Goal: Find specific page/section: Find specific page/section

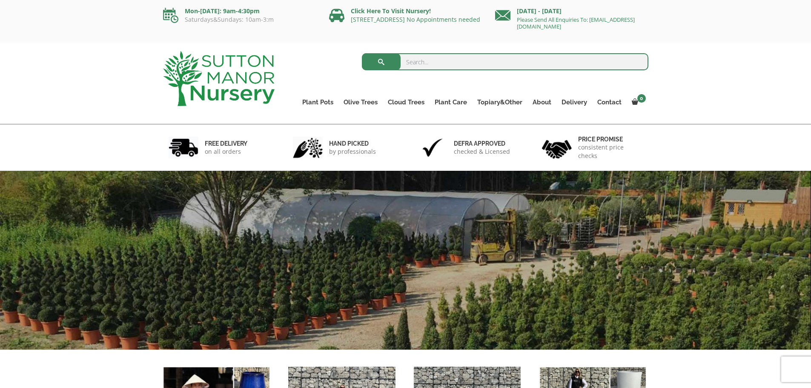
click at [429, 64] on input "search" at bounding box center [505, 61] width 287 height 17
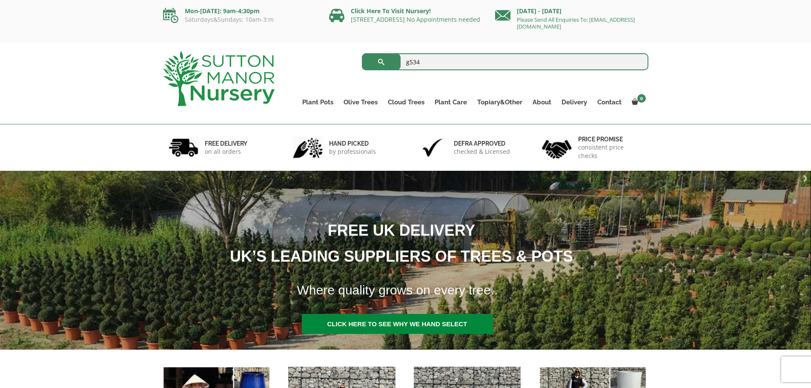
type input "g534"
click at [362, 53] on button "submit" at bounding box center [381, 61] width 39 height 17
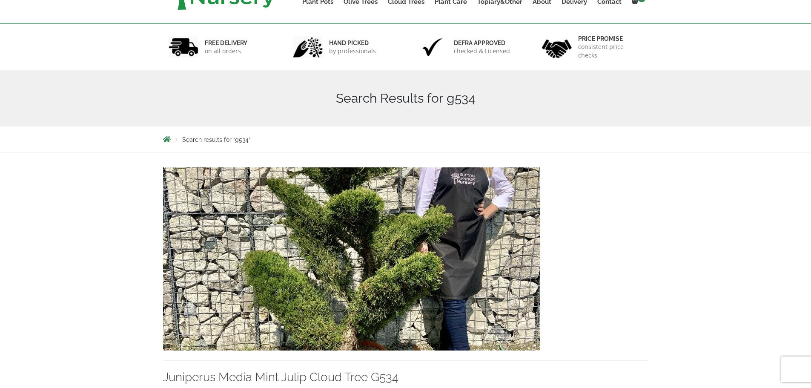
scroll to position [255, 0]
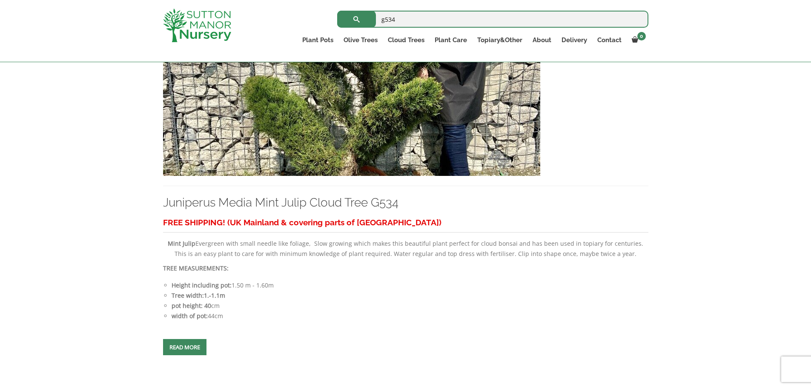
click at [386, 146] on img at bounding box center [351, 84] width 377 height 183
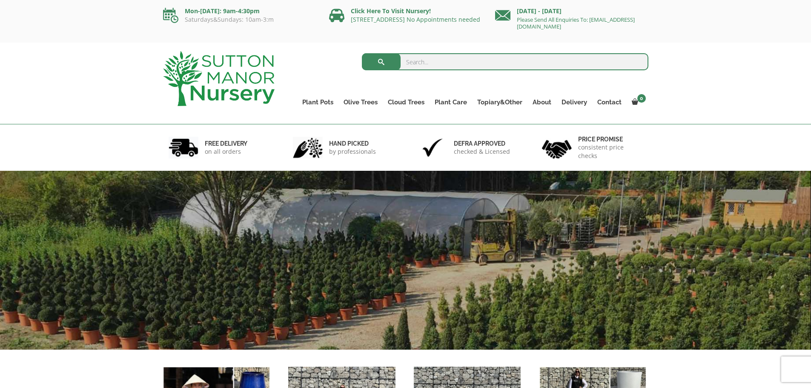
click at [410, 63] on input "search" at bounding box center [505, 61] width 287 height 17
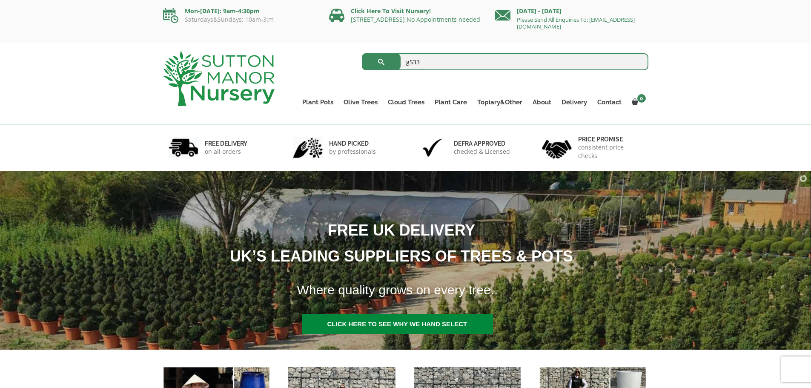
type input "g533"
click at [381, 62] on span "submit" at bounding box center [381, 62] width 0 height 0
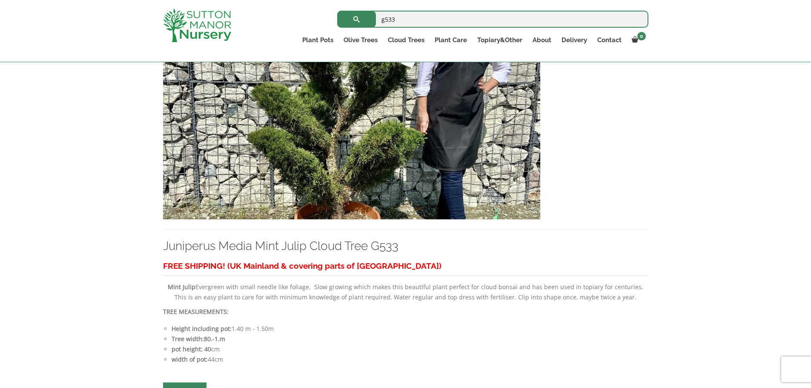
scroll to position [213, 0]
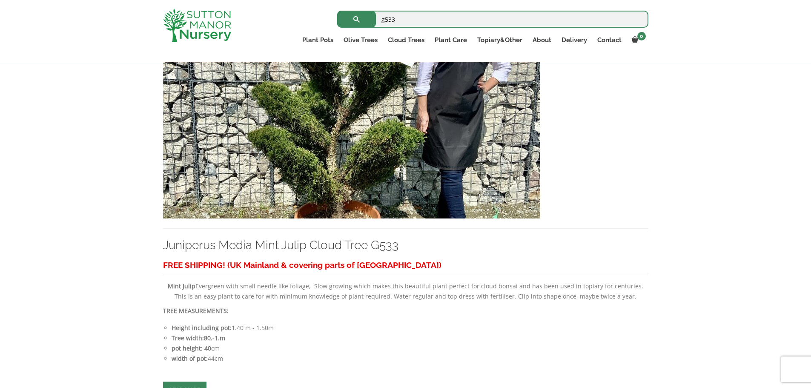
click at [372, 162] on img at bounding box center [351, 126] width 377 height 183
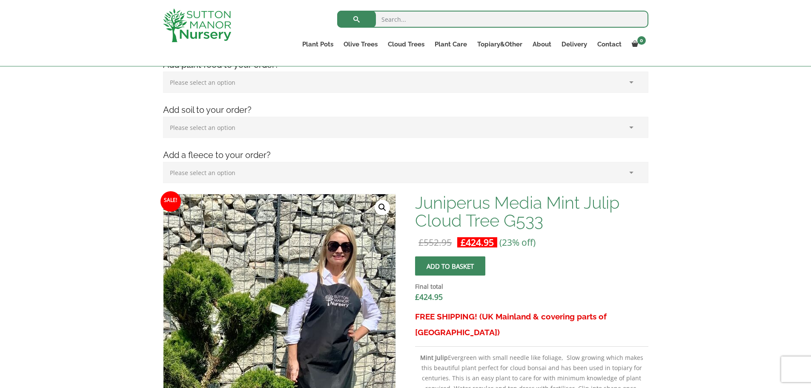
scroll to position [255, 0]
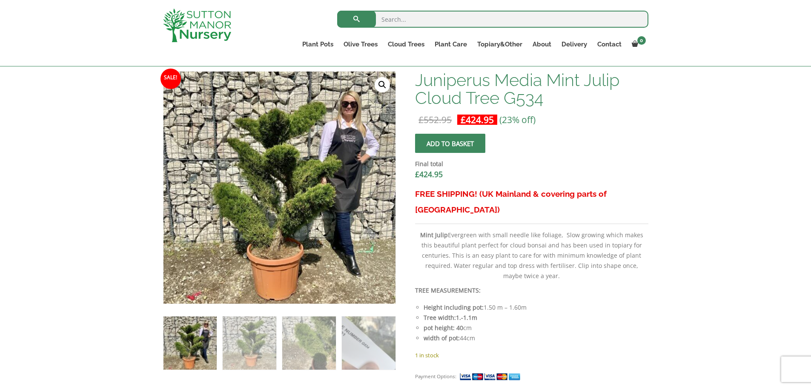
scroll to position [213, 0]
